Goal: Information Seeking & Learning: Learn about a topic

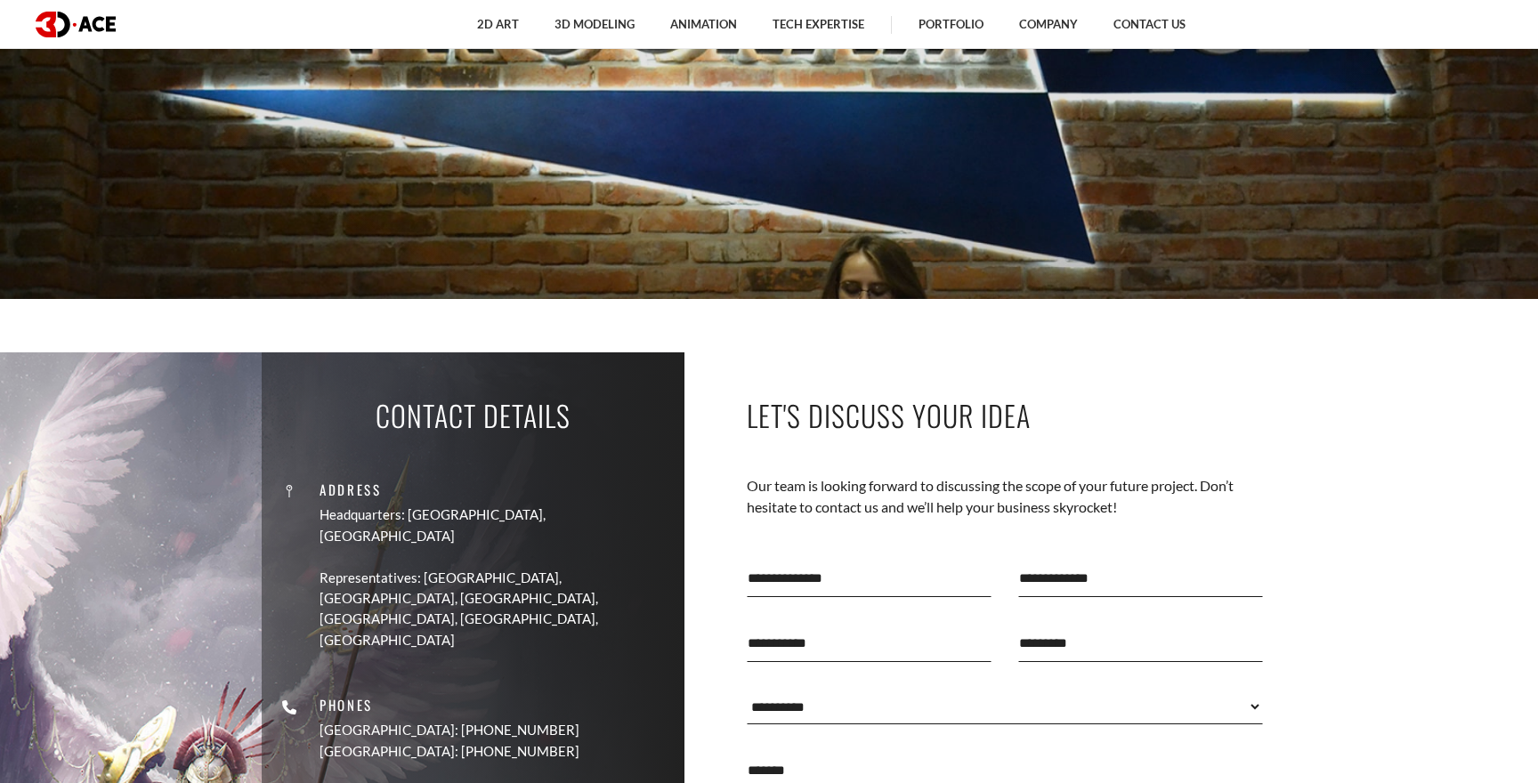
scroll to position [372, 0]
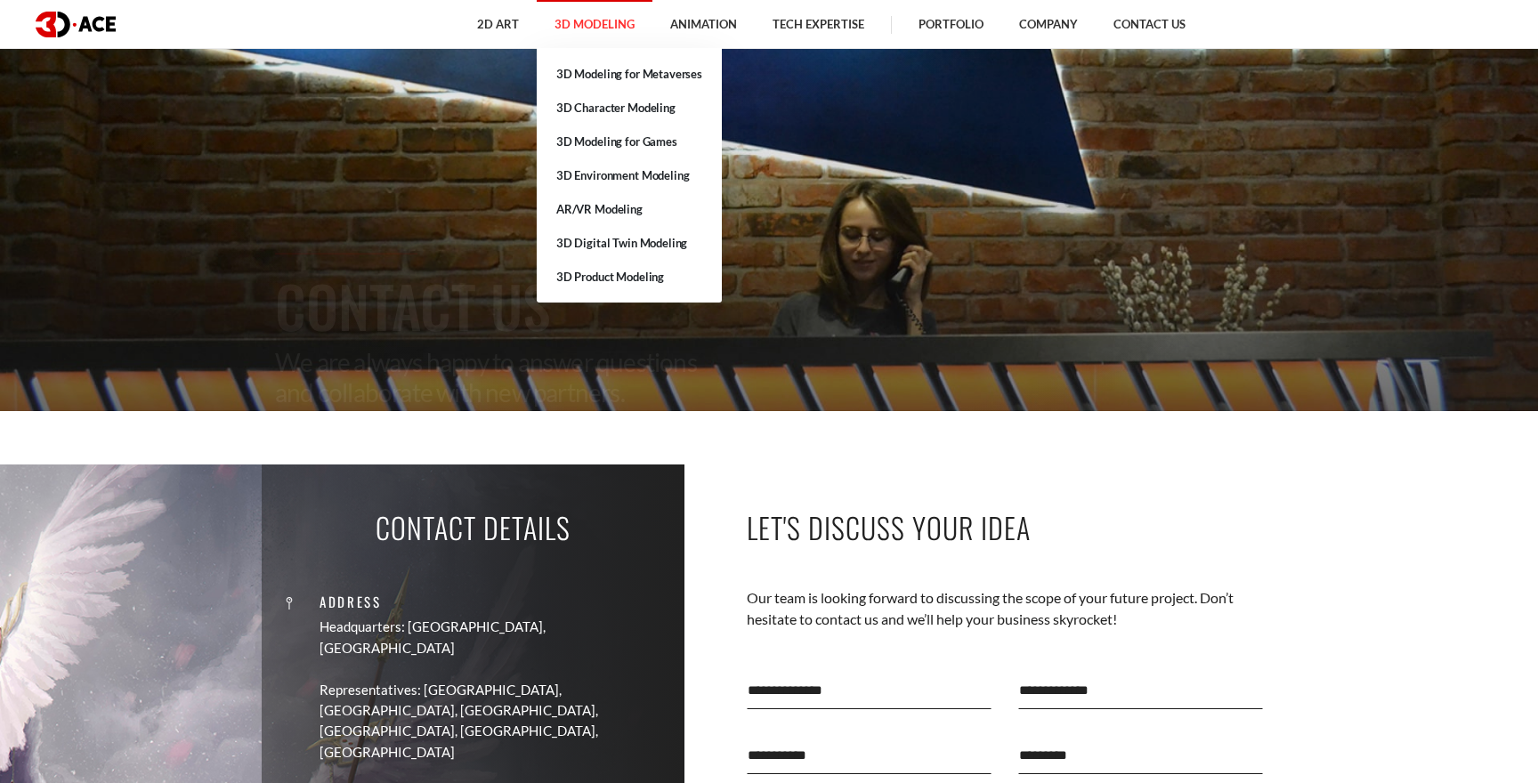
click at [596, 17] on link "3D Modeling" at bounding box center [595, 24] width 116 height 49
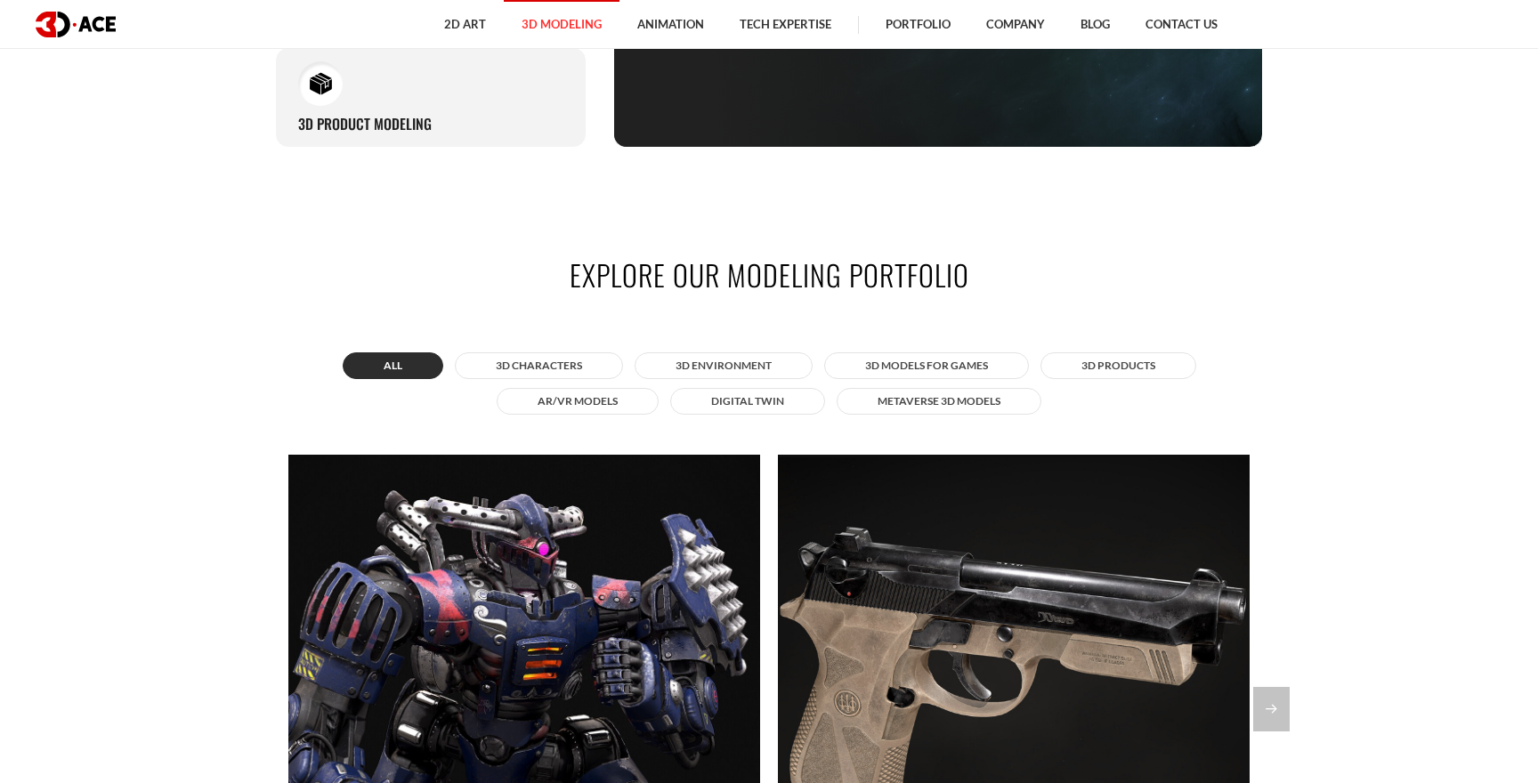
scroll to position [1700, 0]
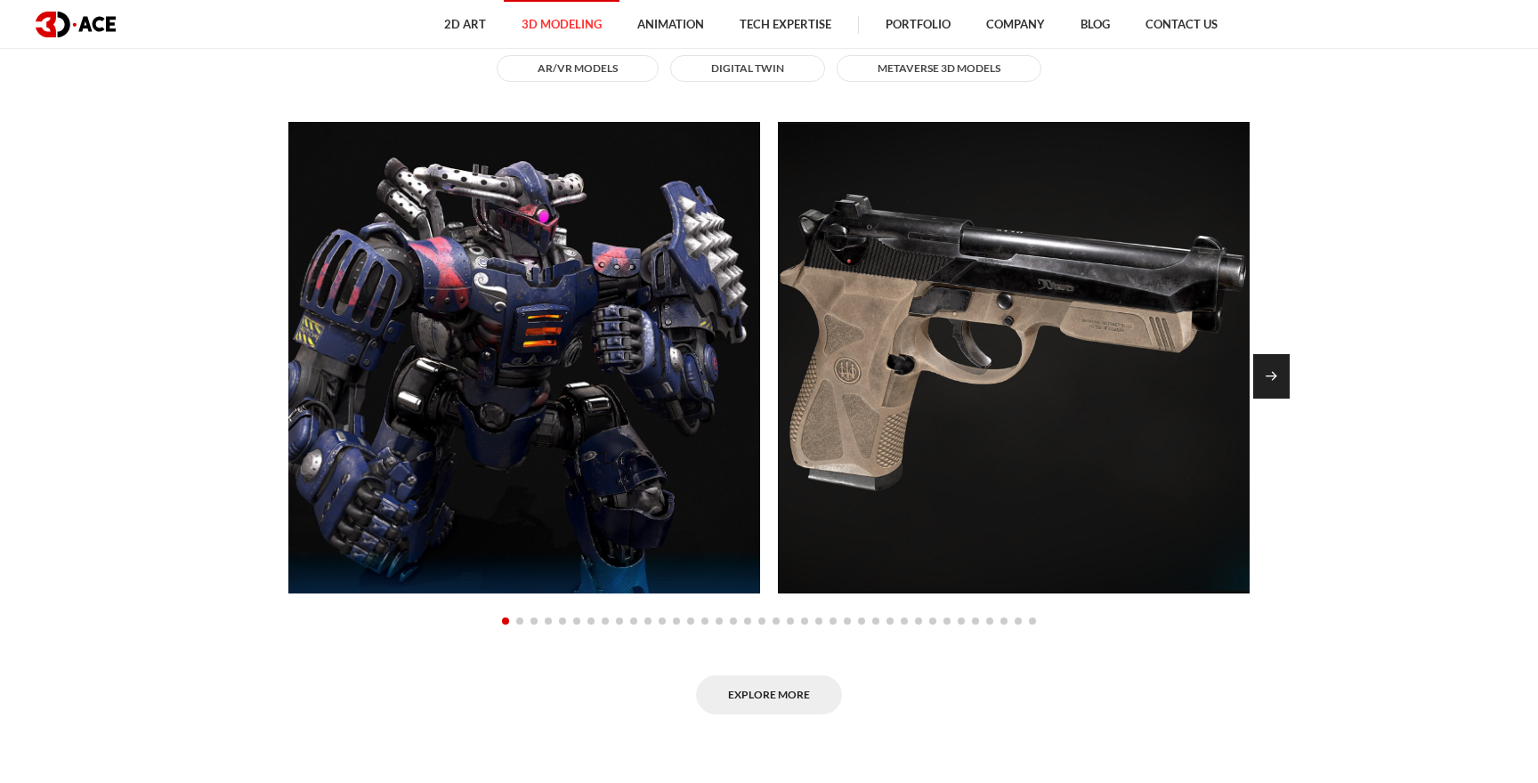
click at [1274, 378] on div "Next slide" at bounding box center [1271, 376] width 36 height 45
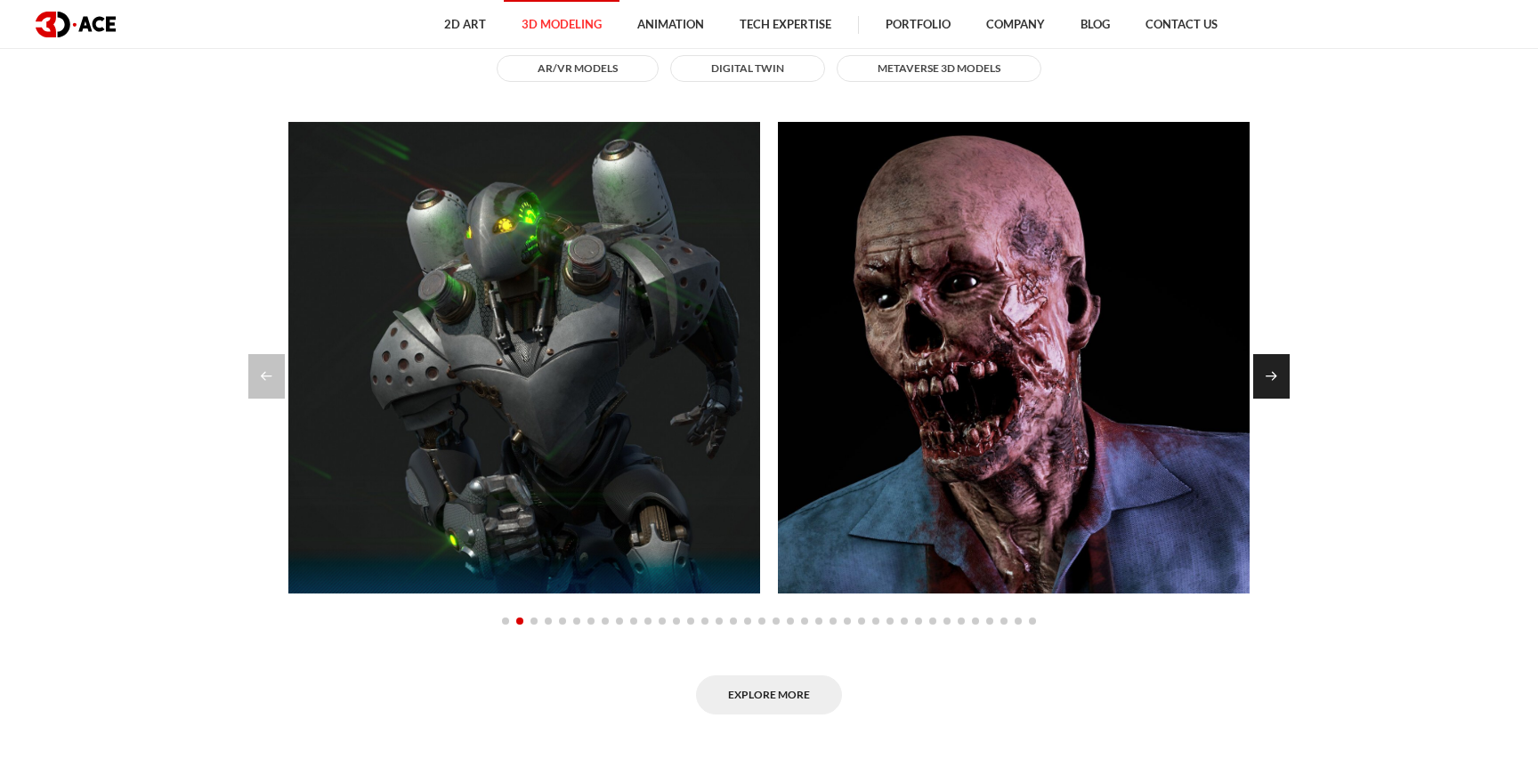
click at [1274, 378] on div "Next slide" at bounding box center [1271, 376] width 36 height 45
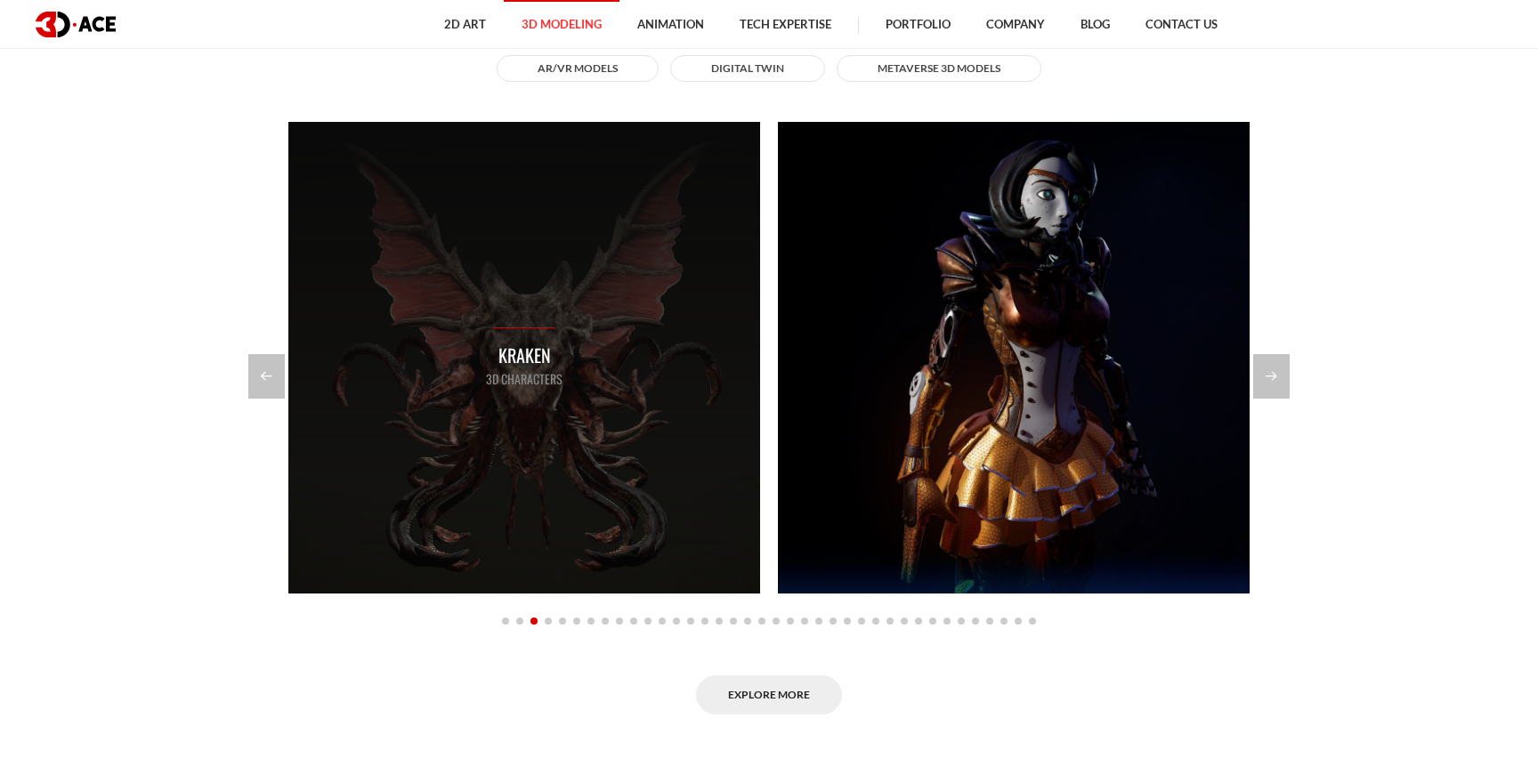
click at [593, 348] on div "Kraken 3D Characters" at bounding box center [524, 358] width 472 height 472
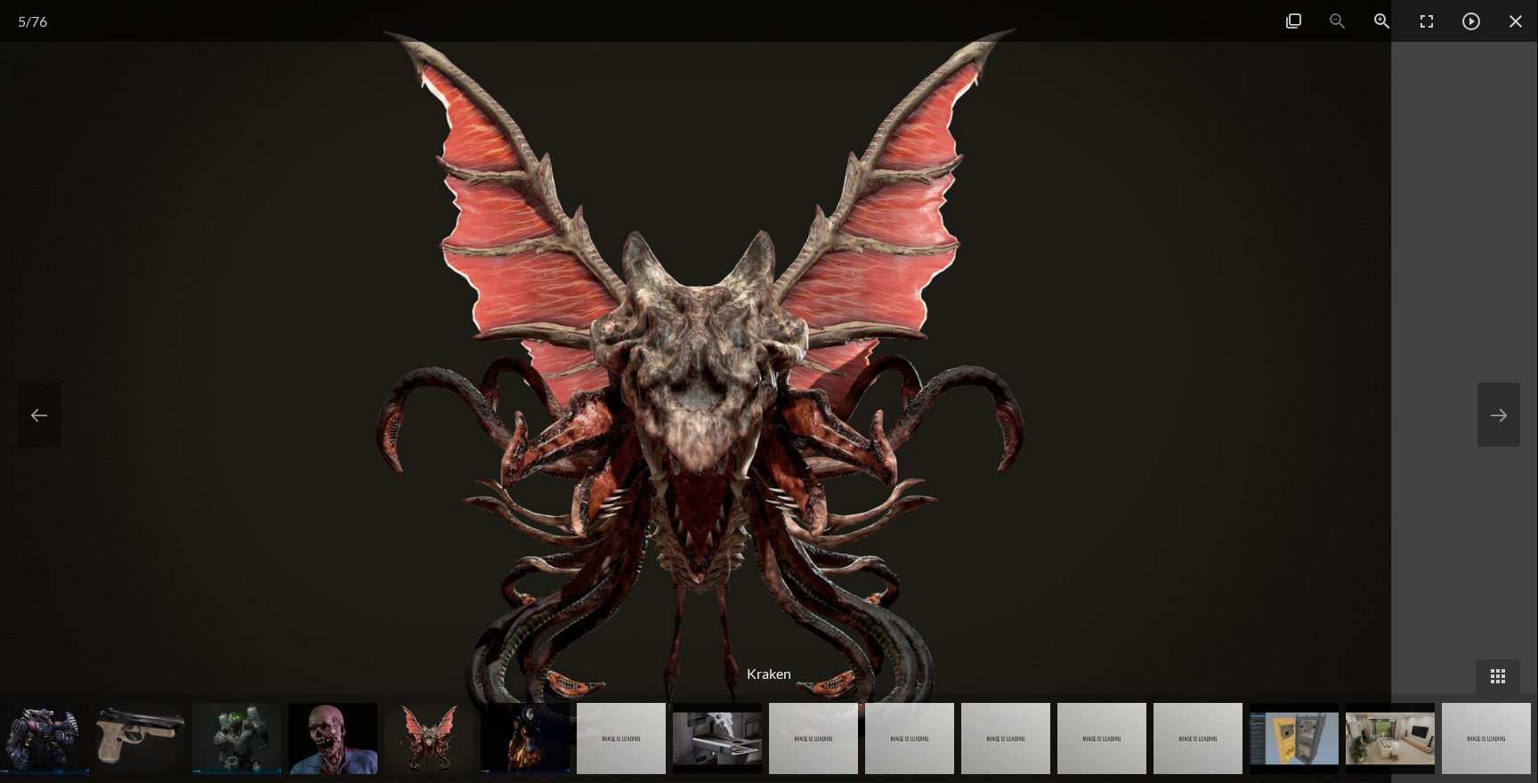
drag, startPoint x: 773, startPoint y: 360, endPoint x: 697, endPoint y: 360, distance: 75.7
click at [697, 360] on img at bounding box center [695, 391] width 1392 height 783
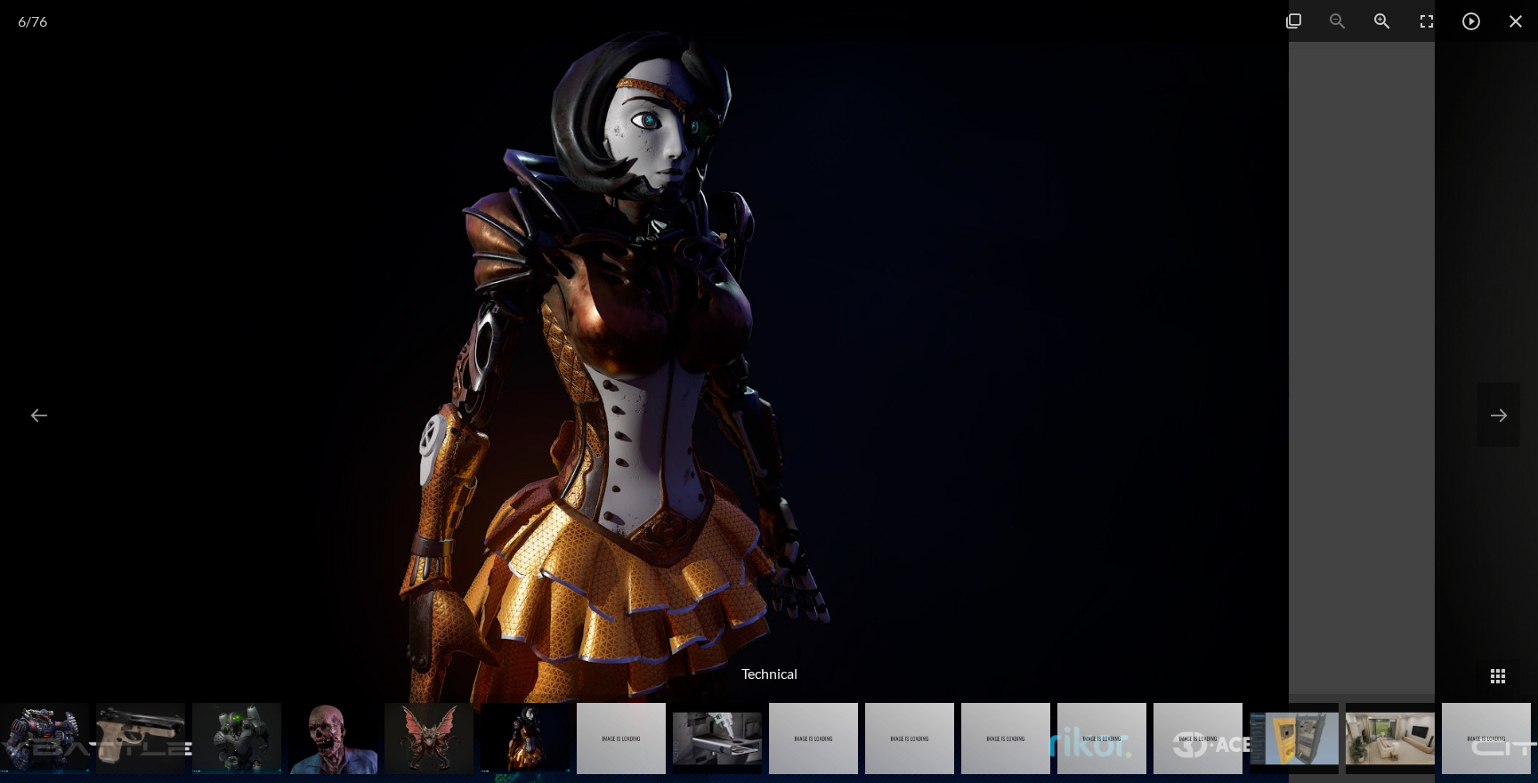
drag, startPoint x: 746, startPoint y: 369, endPoint x: 541, endPoint y: 369, distance: 204.7
click at [541, 369] on img at bounding box center [593, 391] width 1392 height 783
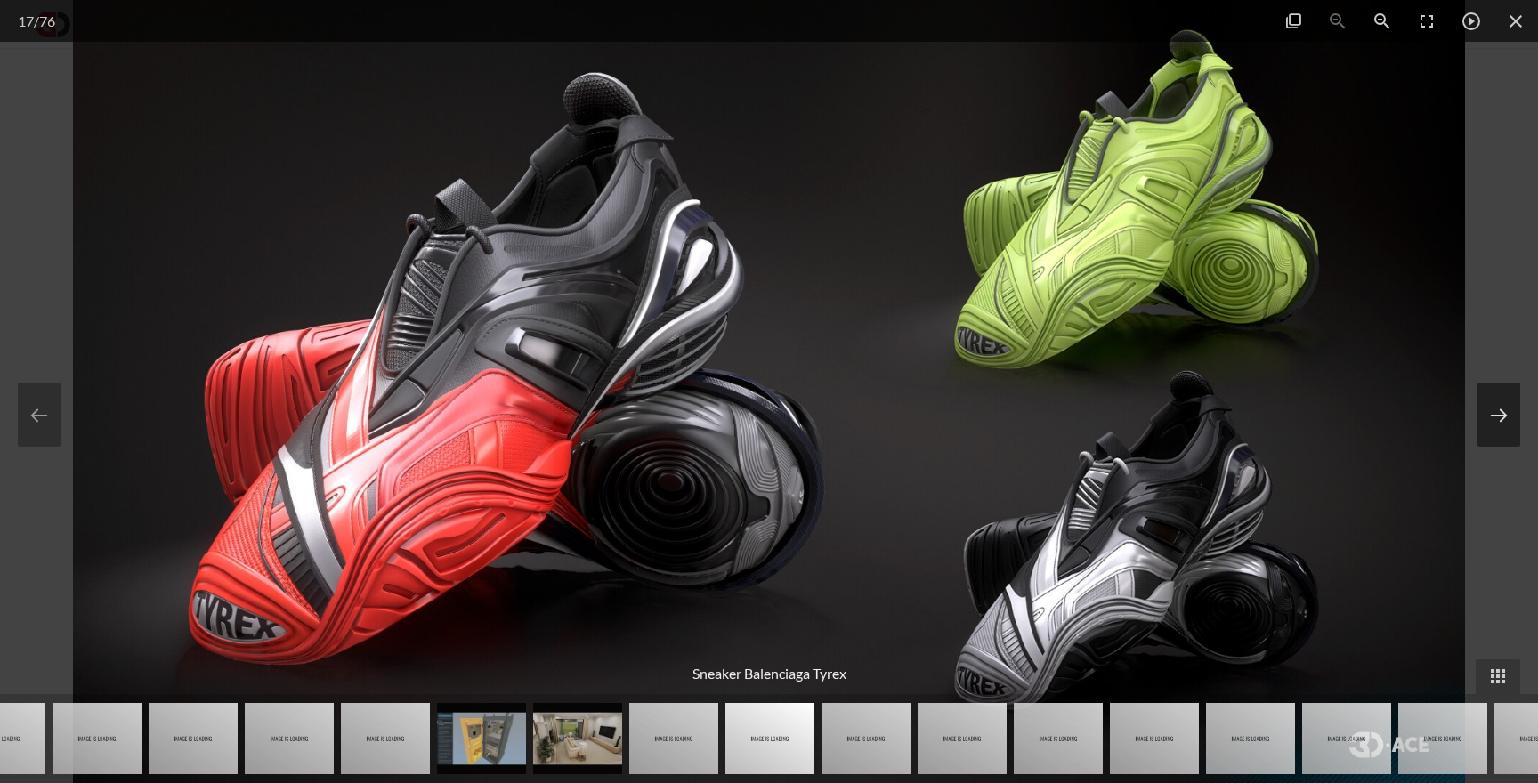
click at [1509, 417] on button at bounding box center [1499, 415] width 43 height 64
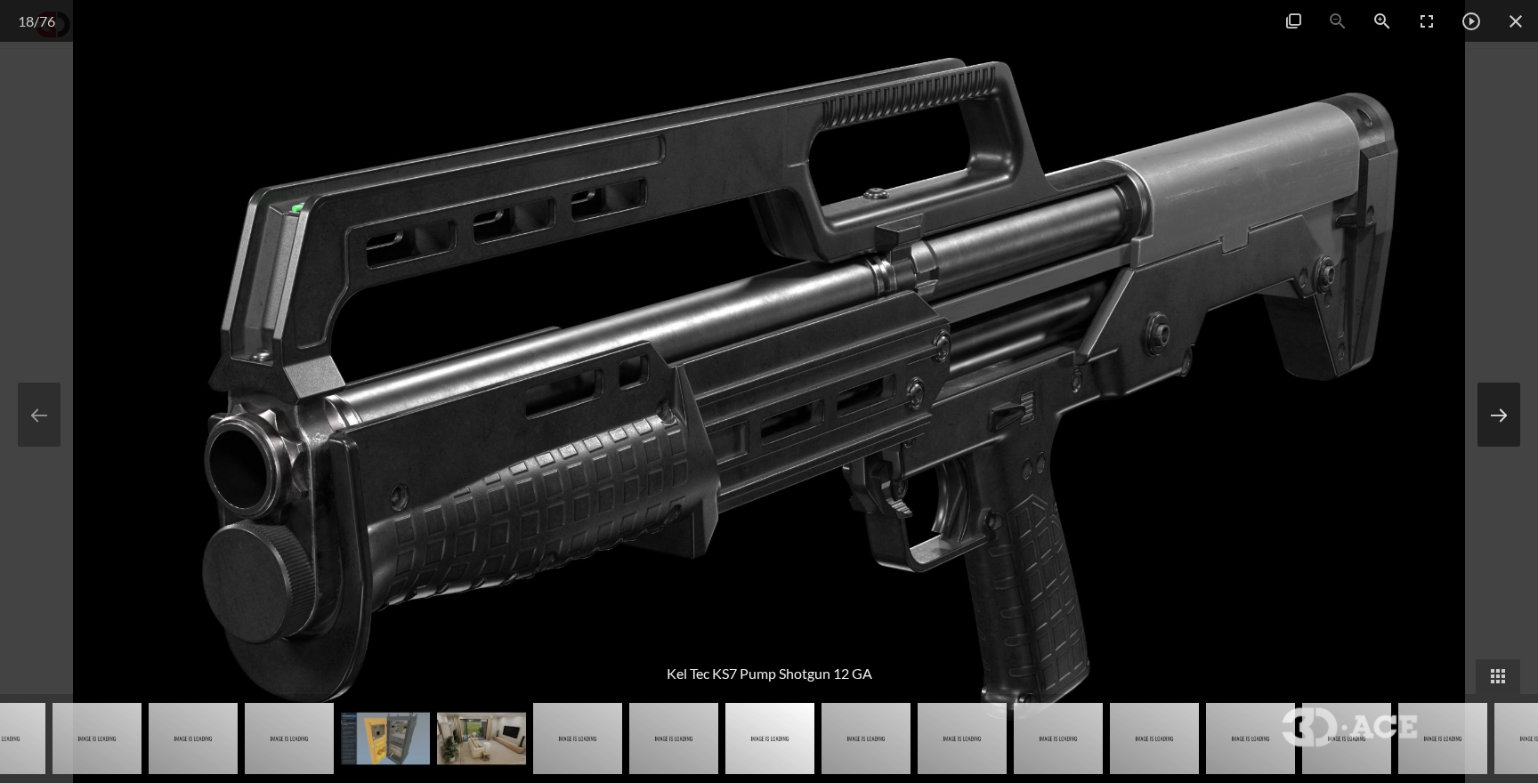
click at [1509, 417] on button at bounding box center [1499, 415] width 43 height 64
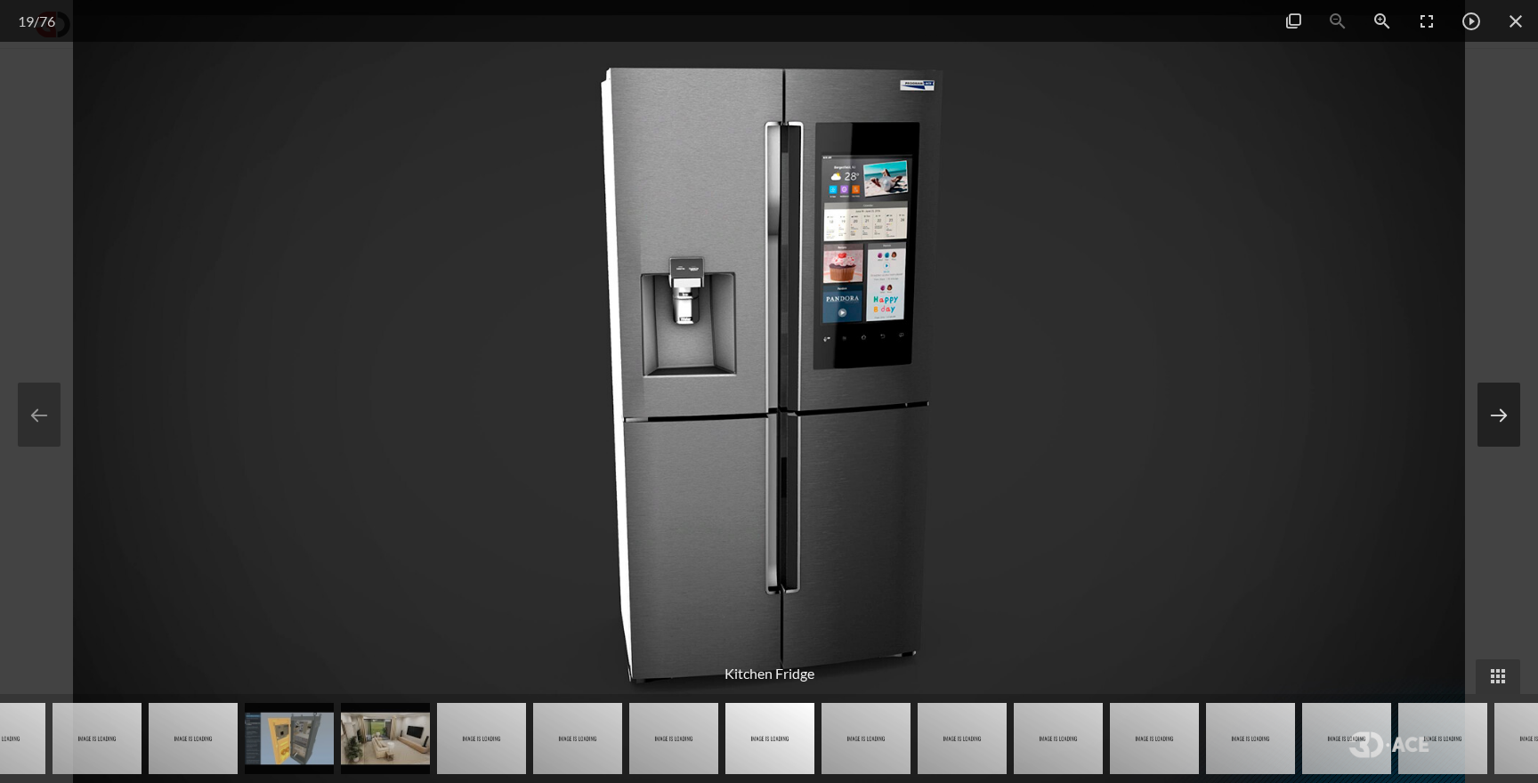
click at [1509, 417] on button at bounding box center [1499, 415] width 43 height 64
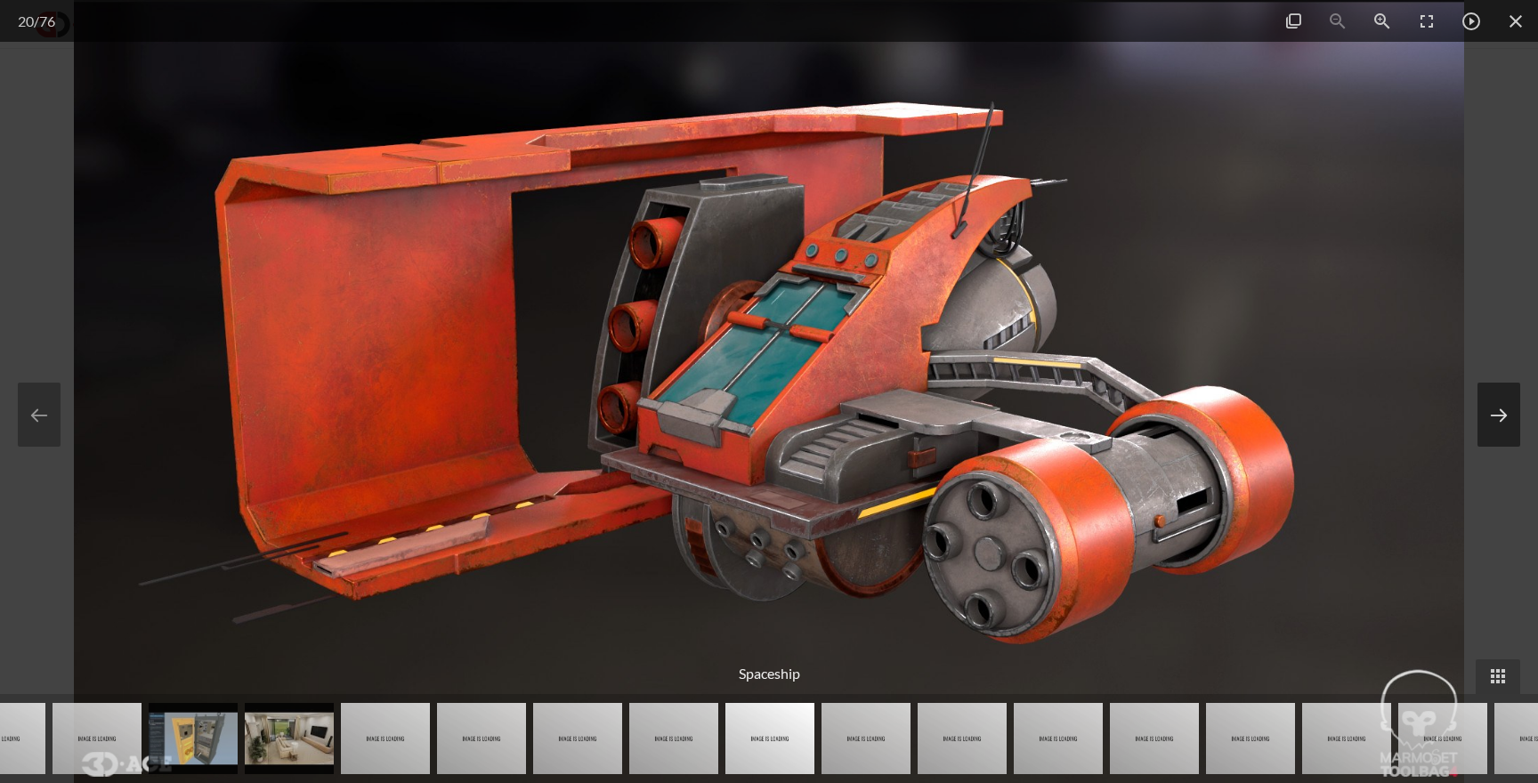
click at [1509, 417] on button at bounding box center [1499, 415] width 43 height 64
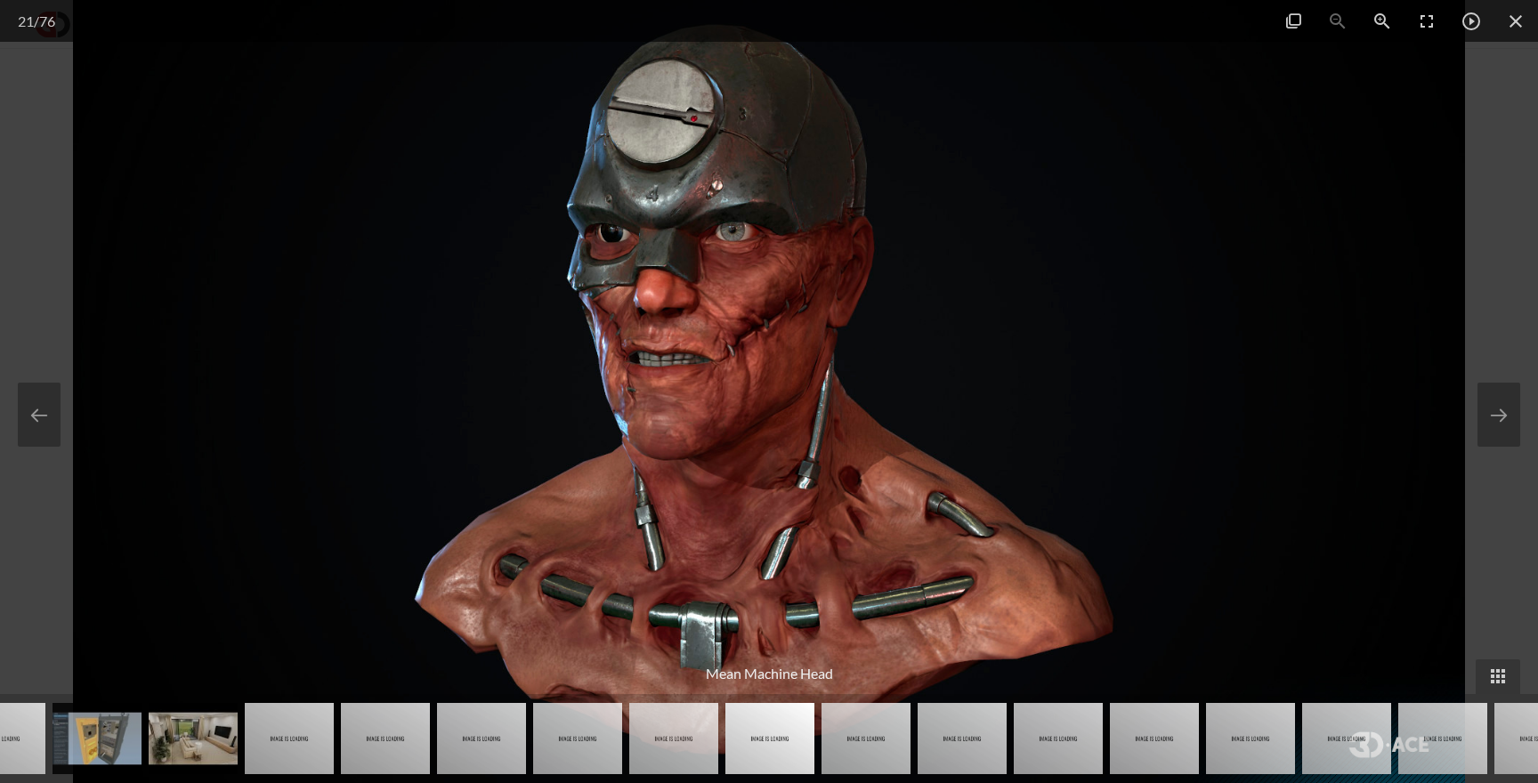
click at [1510, 293] on div at bounding box center [769, 391] width 1538 height 783
